Goal: Transaction & Acquisition: Book appointment/travel/reservation

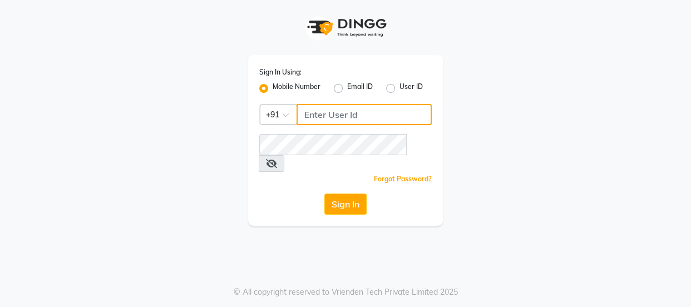
click at [339, 107] on input "Username" at bounding box center [364, 114] width 135 height 21
type input "3344221100"
click at [277, 159] on icon at bounding box center [271, 163] width 11 height 9
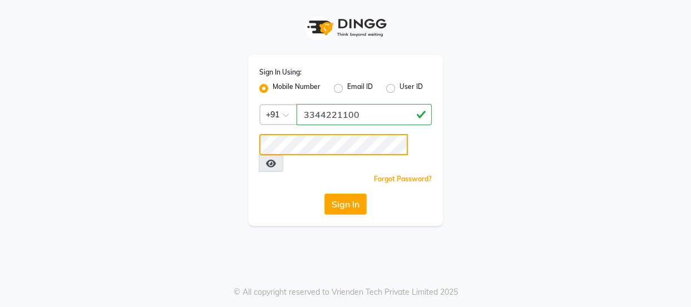
click at [324, 194] on button "Sign In" at bounding box center [345, 204] width 42 height 21
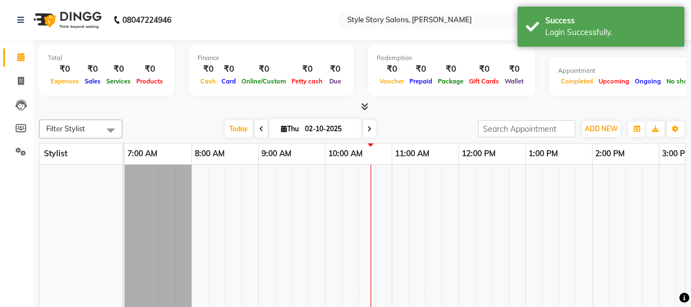
select select "en"
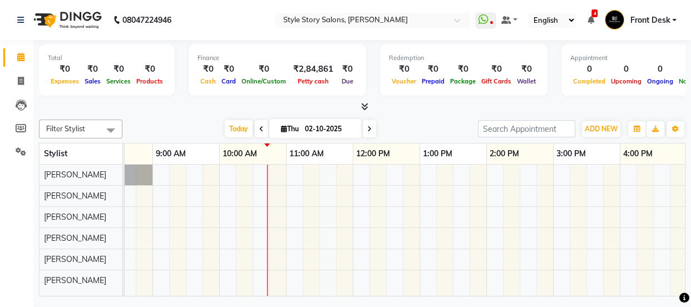
scroll to position [0, 77]
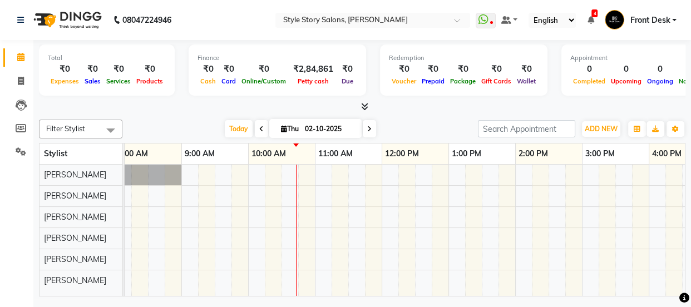
click at [521, 163] on div "2:00 PM" at bounding box center [549, 154] width 66 height 21
click at [525, 166] on div at bounding box center [582, 230] width 1068 height 131
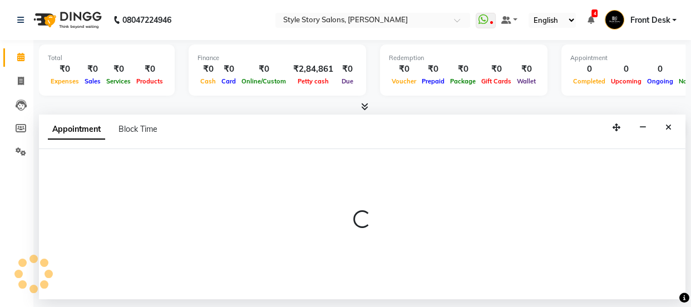
select select "46661"
select select "tentative"
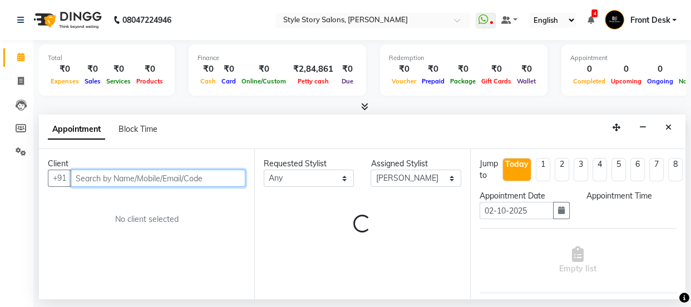
select select "840"
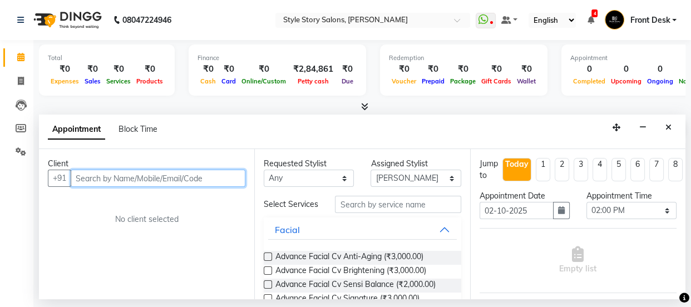
click at [146, 172] on input "text" at bounding box center [158, 178] width 175 height 17
type input "8805977351"
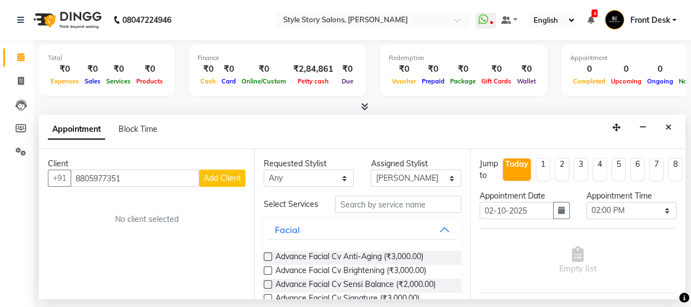
click at [214, 180] on span "Add Client" at bounding box center [222, 178] width 37 height 10
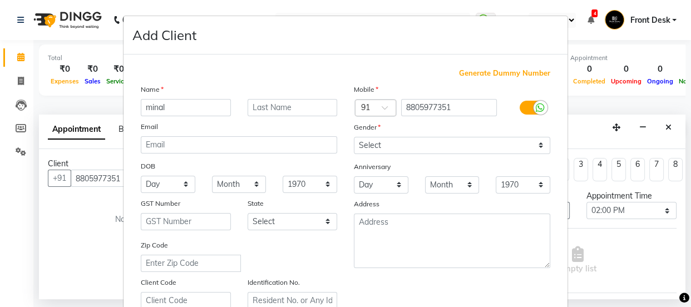
click at [147, 108] on input "minal" at bounding box center [186, 107] width 90 height 17
type input "[PERSON_NAME]"
click at [289, 106] on input "text" at bounding box center [293, 107] width 90 height 17
type input "b"
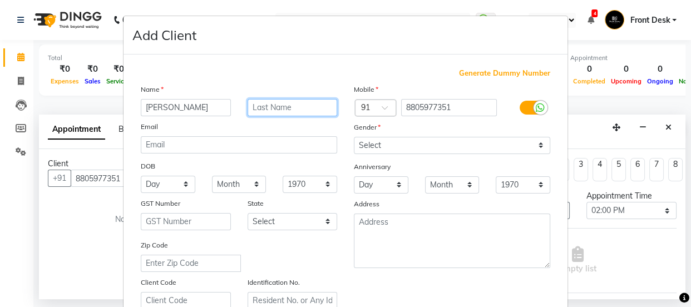
type input "b"
type input "[PERSON_NAME]"
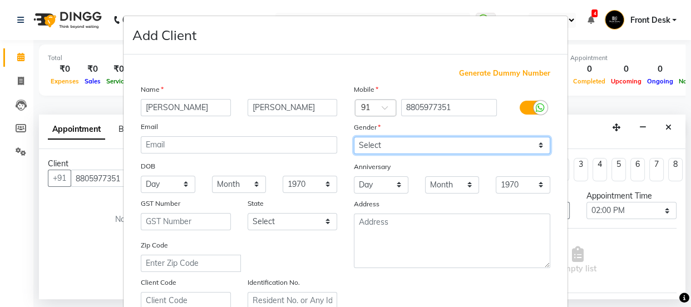
drag, startPoint x: 395, startPoint y: 144, endPoint x: 395, endPoint y: 152, distance: 8.4
click at [395, 144] on select "Select [DEMOGRAPHIC_DATA] [DEMOGRAPHIC_DATA] Other Prefer Not To Say" at bounding box center [452, 145] width 196 height 17
select select "[DEMOGRAPHIC_DATA]"
click at [354, 137] on select "Select [DEMOGRAPHIC_DATA] [DEMOGRAPHIC_DATA] Other Prefer Not To Say" at bounding box center [452, 145] width 196 height 17
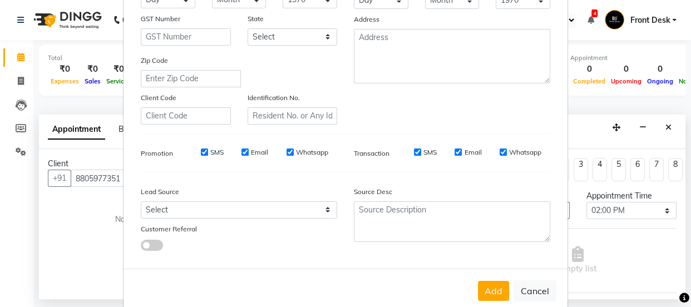
scroll to position [210, 0]
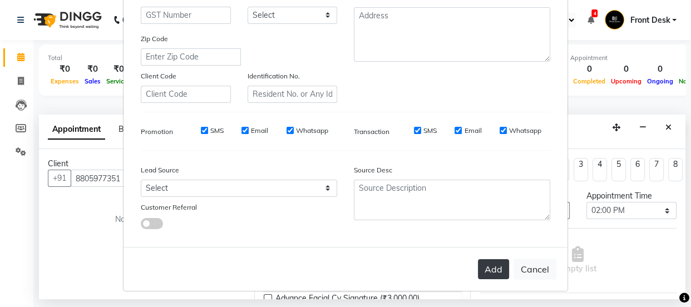
click at [479, 267] on button "Add" at bounding box center [493, 269] width 31 height 20
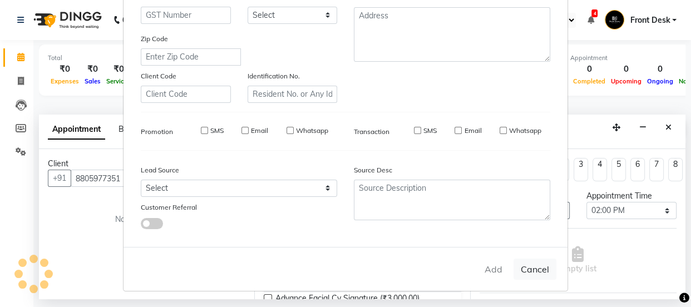
select select
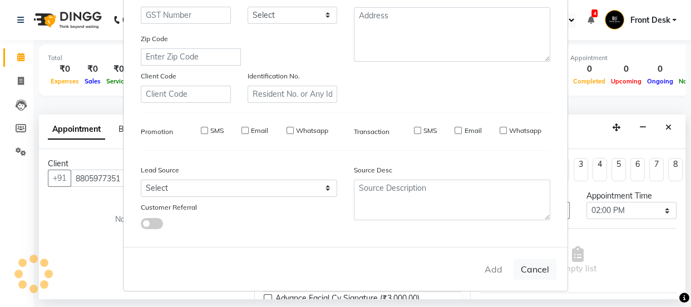
select select
checkbox input "false"
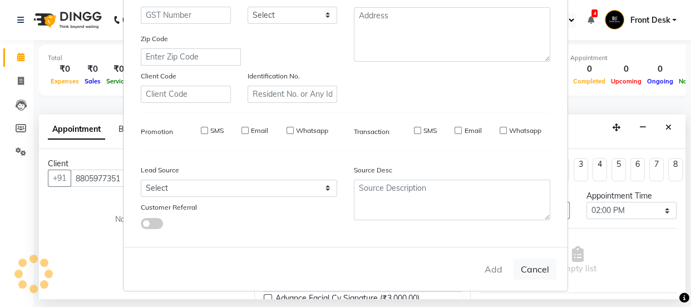
checkbox input "false"
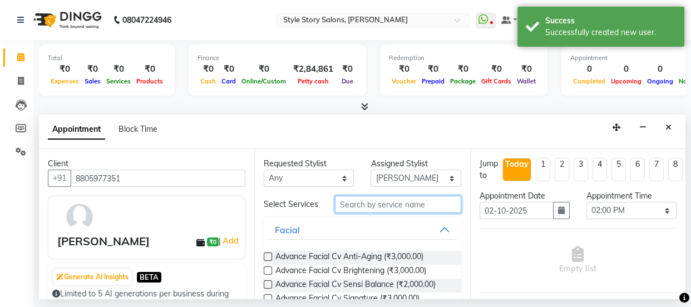
click at [395, 206] on input "text" at bounding box center [398, 204] width 126 height 17
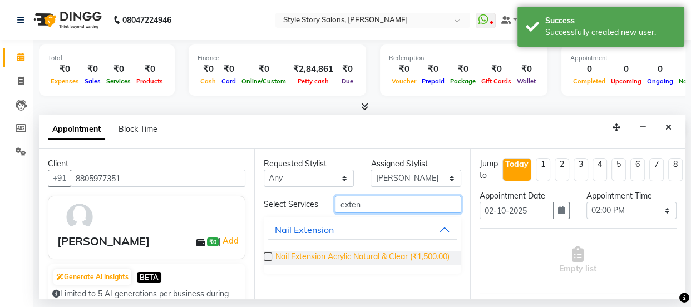
type input "exten"
click at [357, 256] on span "Nail Extension Acrylic Natural & Clear (₹1,500.00)" at bounding box center [362, 258] width 174 height 14
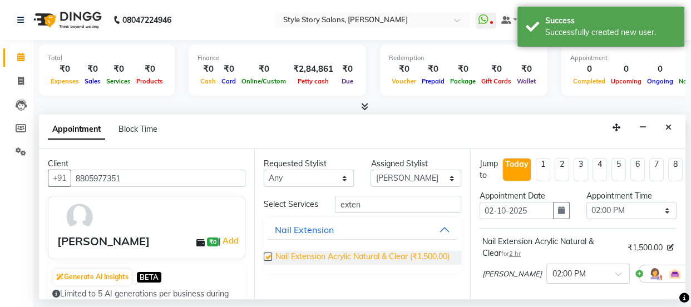
checkbox input "false"
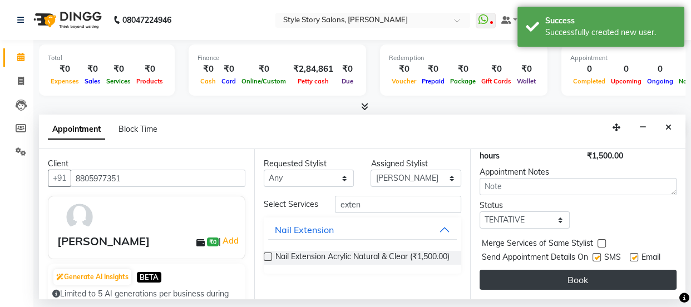
click at [570, 270] on button "Book" at bounding box center [578, 280] width 197 height 20
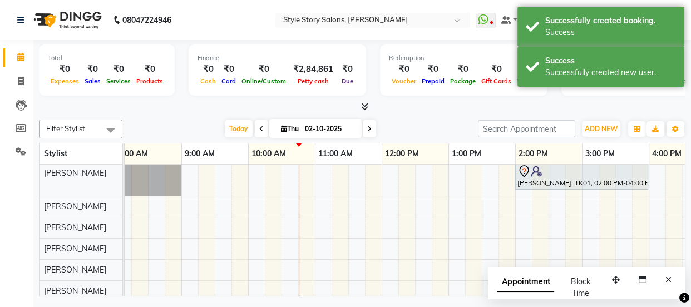
click at [671, 278] on icon "Close" at bounding box center [668, 280] width 6 height 8
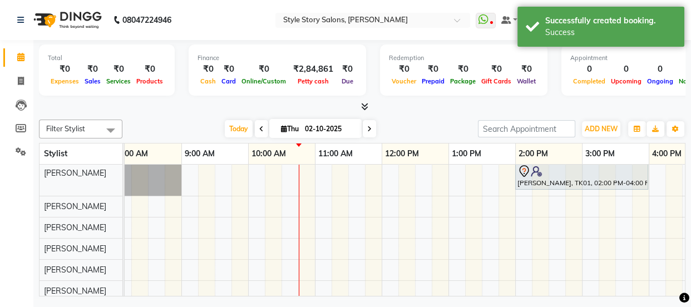
scroll to position [0, 134]
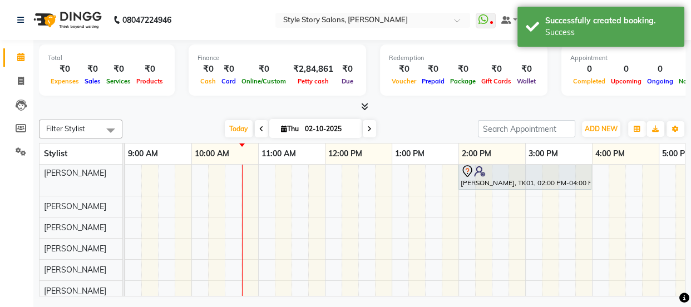
click at [303, 239] on div "[PERSON_NAME], TK01, 02:00 PM-04:00 PM, Nail Extension Acrylic Natural & Clear" at bounding box center [525, 232] width 1068 height 139
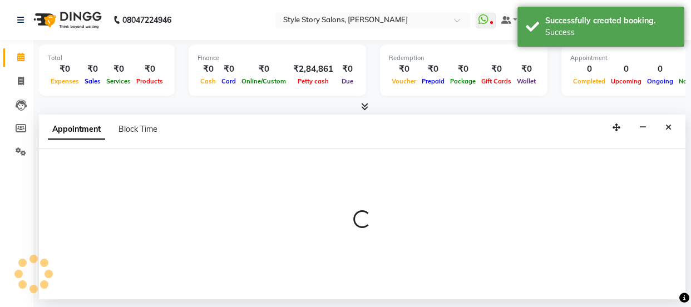
select select "62114"
select select "tentative"
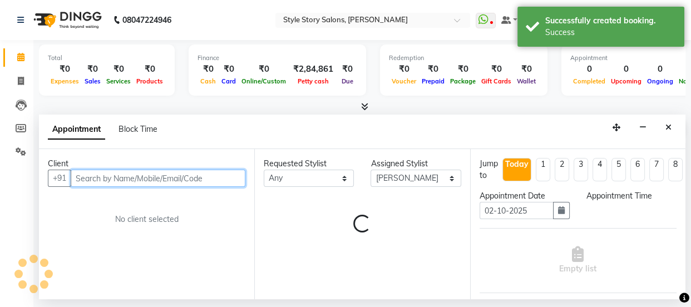
select select "690"
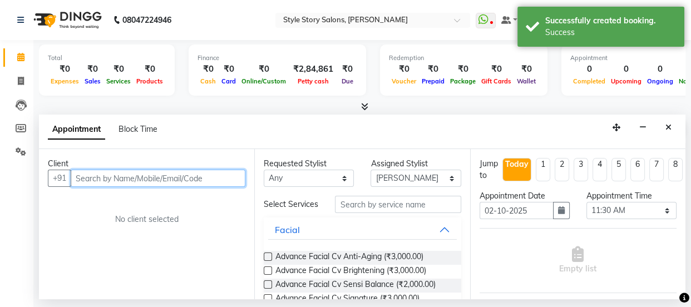
click at [167, 178] on input "text" at bounding box center [158, 178] width 175 height 17
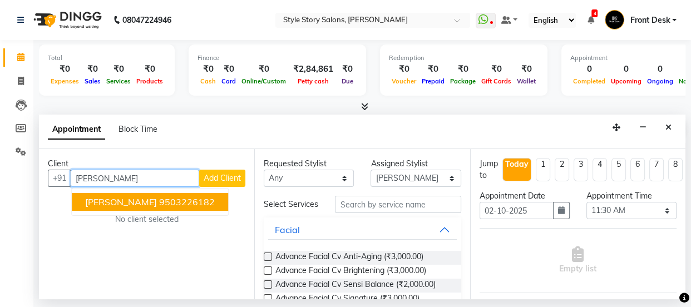
click at [167, 206] on ngb-highlight "9503226182" at bounding box center [187, 201] width 56 height 11
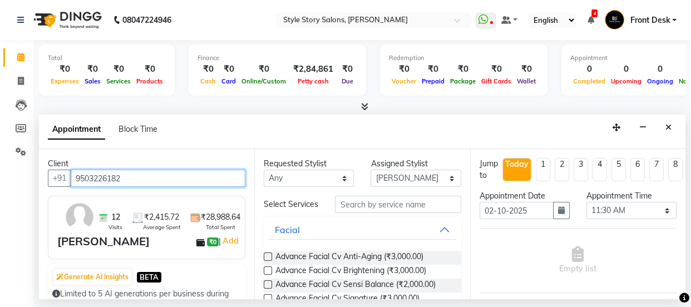
type input "9503226182"
click at [310, 168] on div "Requested Stylist" at bounding box center [309, 164] width 90 height 12
click at [306, 169] on div "Requested Stylist" at bounding box center [309, 164] width 90 height 12
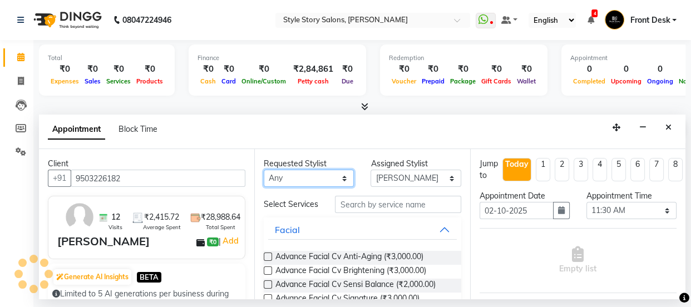
click at [306, 177] on select "Any [PERSON_NAME] [PERSON_NAME] [PERSON_NAME] [PERSON_NAME] [PERSON_NAME] [PERS…" at bounding box center [309, 178] width 90 height 17
select select "62114"
click at [264, 170] on select "Any [PERSON_NAME] [PERSON_NAME] [PERSON_NAME] [PERSON_NAME] [PERSON_NAME] [PERS…" at bounding box center [309, 178] width 90 height 17
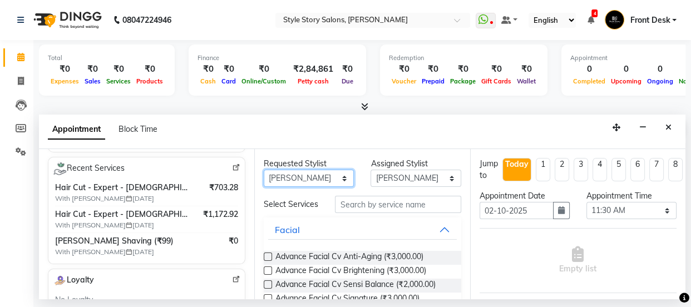
scroll to position [202, 0]
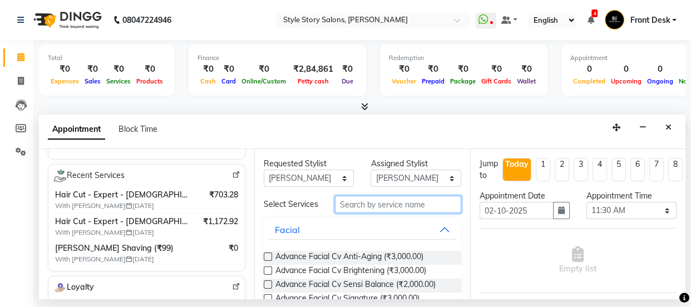
click at [387, 206] on input "text" at bounding box center [398, 204] width 126 height 17
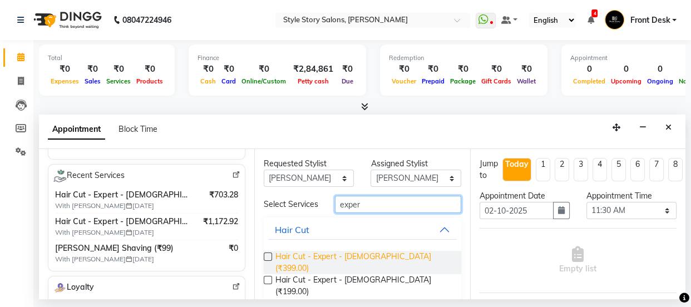
type input "exper"
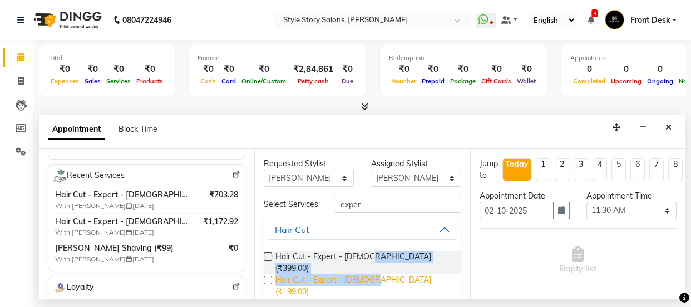
drag, startPoint x: 368, startPoint y: 254, endPoint x: 370, endPoint y: 268, distance: 14.6
click at [370, 268] on div "Hair Cut - Expert - [DEMOGRAPHIC_DATA] (₹399.00) Hair Cut - Expert - [DEMOGRAPH…" at bounding box center [362, 274] width 197 height 65
click at [370, 274] on span "Hair Cut - Expert - [DEMOGRAPHIC_DATA] (₹199.00)" at bounding box center [363, 285] width 176 height 23
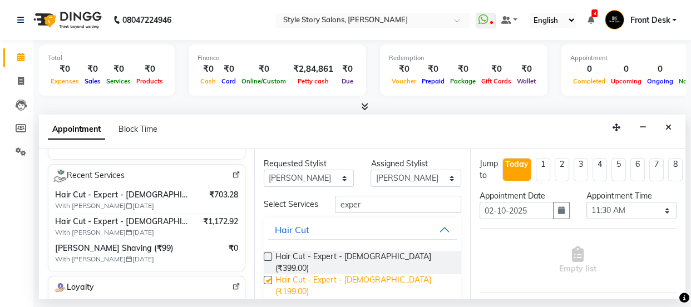
checkbox input "false"
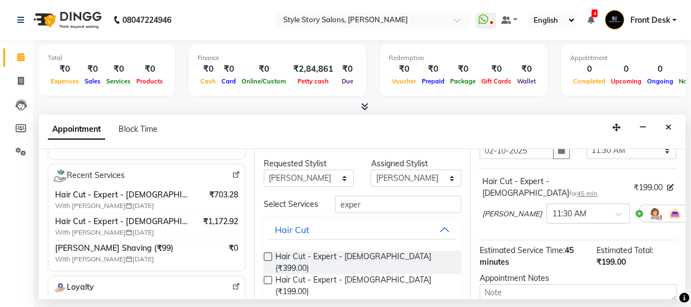
scroll to position [172, 0]
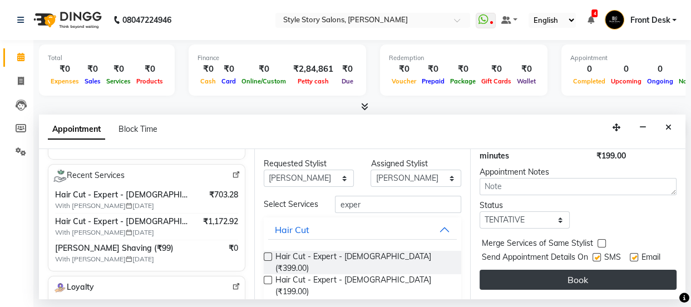
click at [541, 277] on button "Book" at bounding box center [578, 280] width 197 height 20
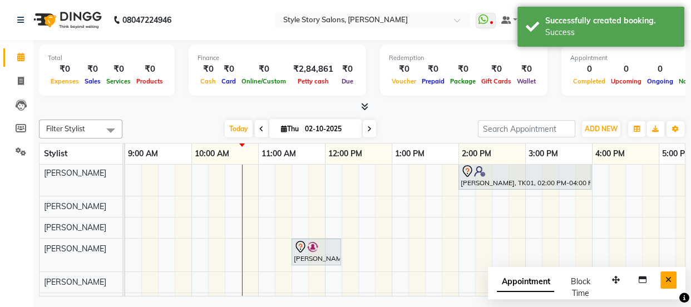
click at [672, 276] on button "Close" at bounding box center [668, 280] width 16 height 17
